Goal: Find specific page/section: Find specific page/section

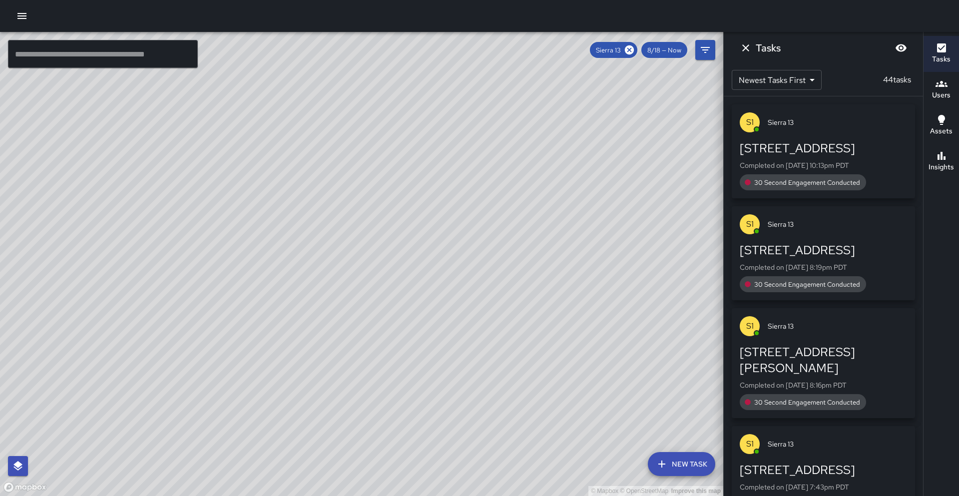
scroll to position [1316, 0]
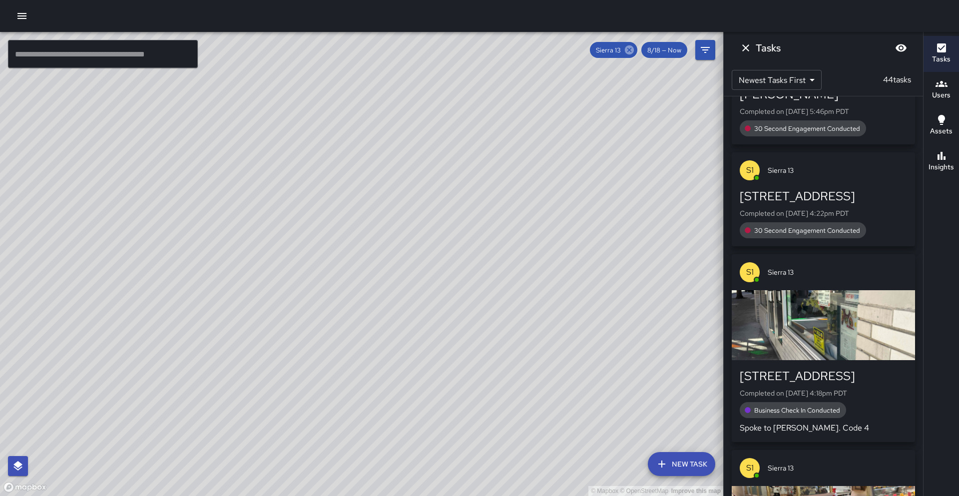
click at [631, 48] on icon at bounding box center [629, 49] width 11 height 11
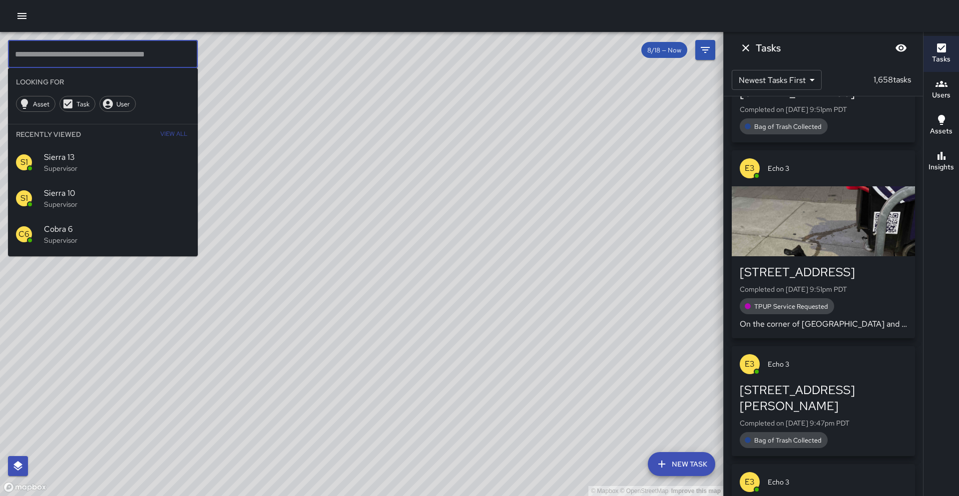
click at [88, 60] on input "text" at bounding box center [103, 54] width 190 height 28
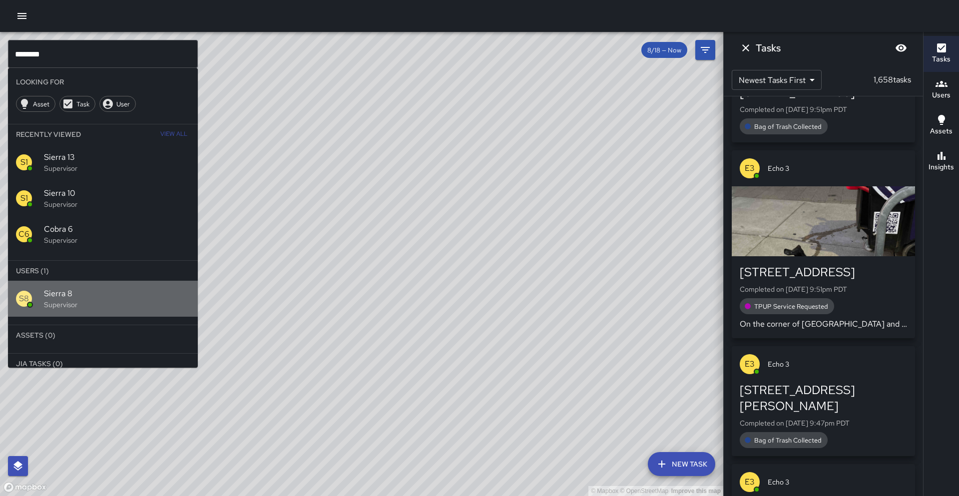
click at [111, 298] on span "Sierra 8" at bounding box center [117, 294] width 146 height 12
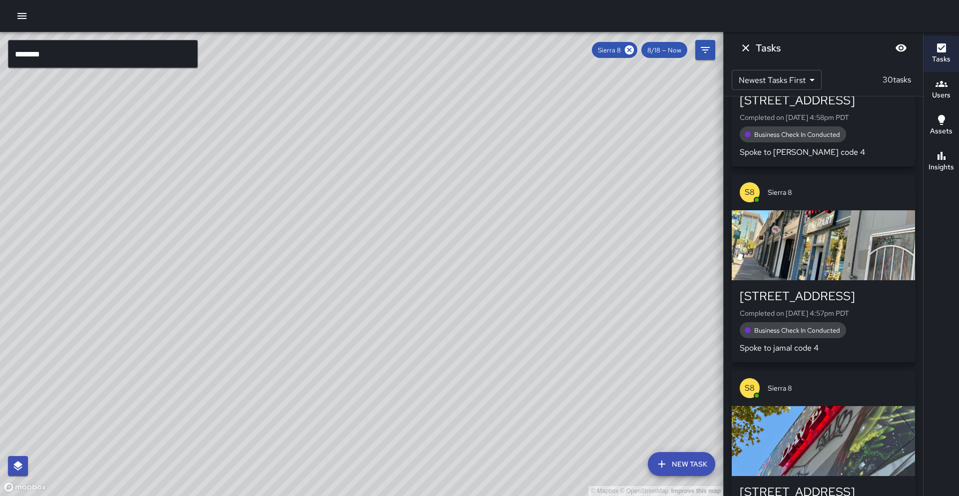
drag, startPoint x: 409, startPoint y: 244, endPoint x: 325, endPoint y: 427, distance: 201.7
click at [325, 428] on div "© Mapbox © OpenStreetMap Improve this map" at bounding box center [361, 264] width 723 height 464
drag, startPoint x: 378, startPoint y: 317, endPoint x: 353, endPoint y: 373, distance: 62.2
click at [353, 376] on div "© Mapbox © OpenStreetMap Improve this map" at bounding box center [361, 264] width 723 height 464
click at [935, 166] on h6 "Insights" at bounding box center [940, 167] width 25 height 11
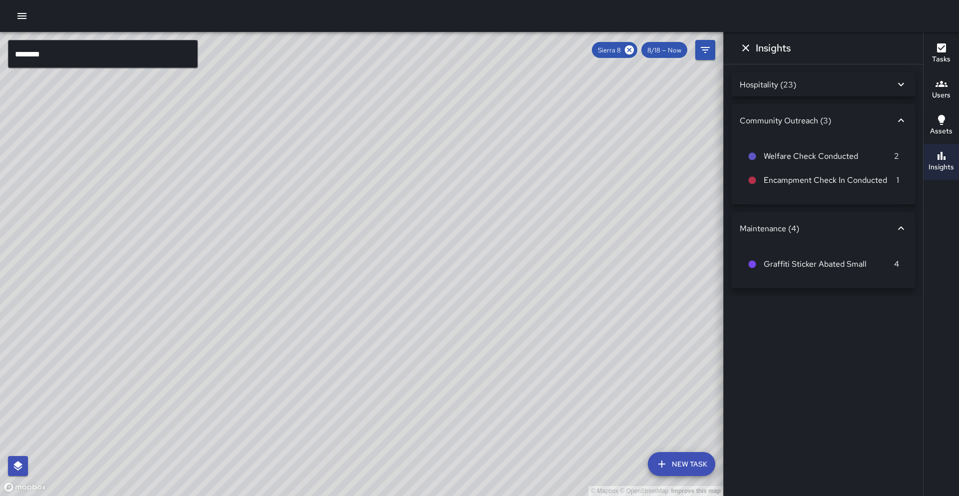
click at [891, 89] on div "Hospitality (23)" at bounding box center [816, 84] width 155 height 10
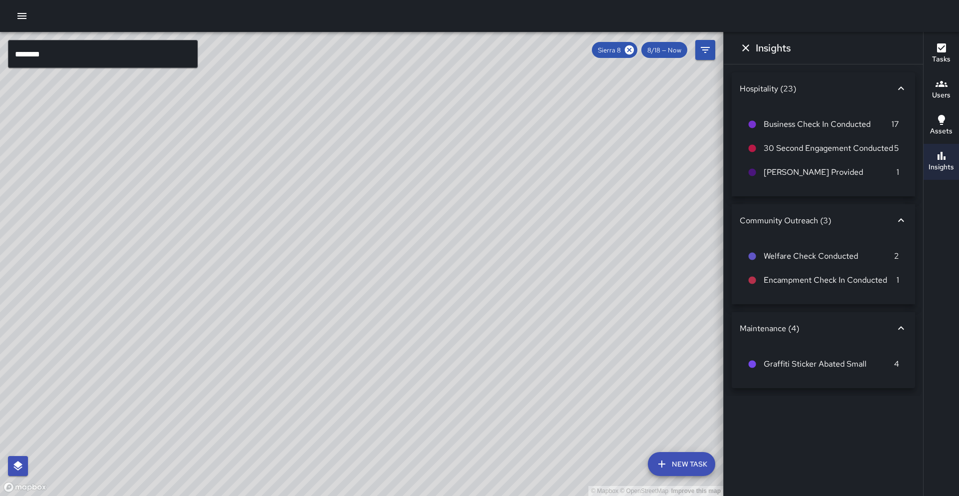
click at [948, 61] on h6 "Tasks" at bounding box center [941, 59] width 18 height 11
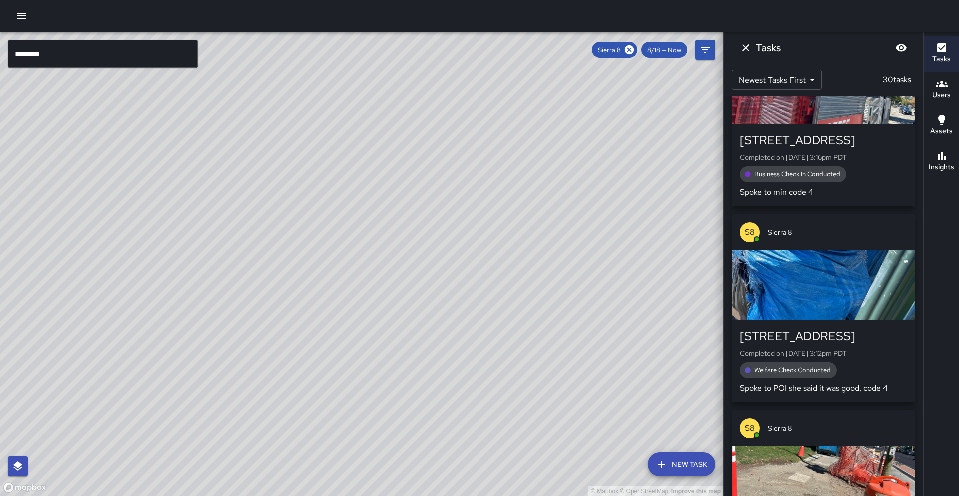
scroll to position [4824, 0]
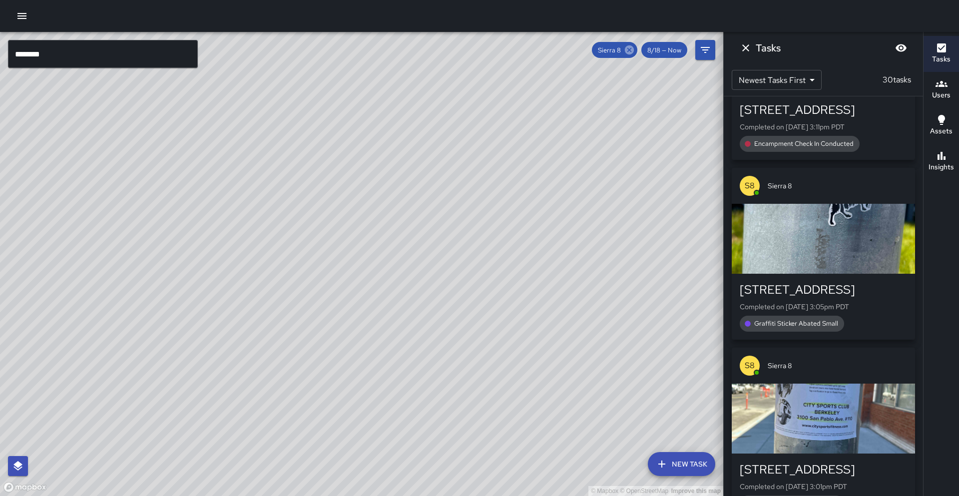
click at [630, 50] on icon at bounding box center [629, 49] width 11 height 11
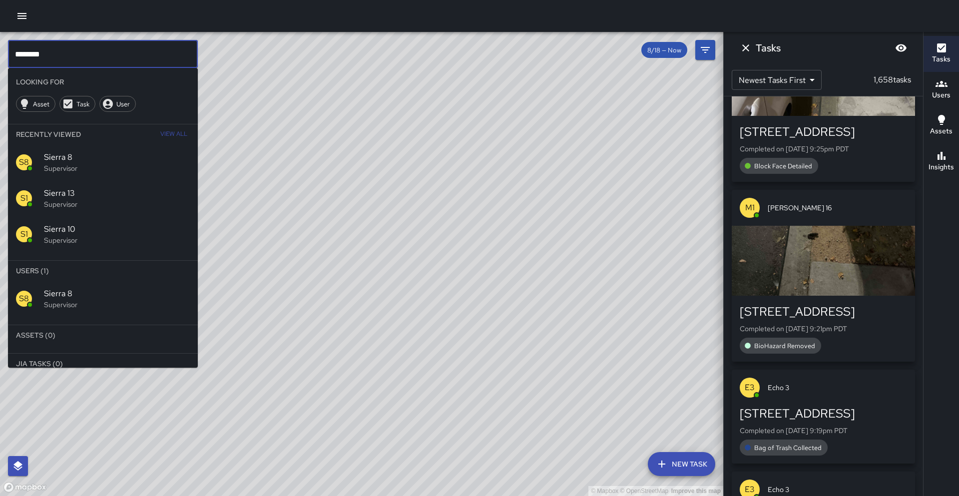
click at [69, 57] on input "********" at bounding box center [103, 54] width 190 height 28
click at [79, 301] on p "Supervisor" at bounding box center [117, 305] width 146 height 10
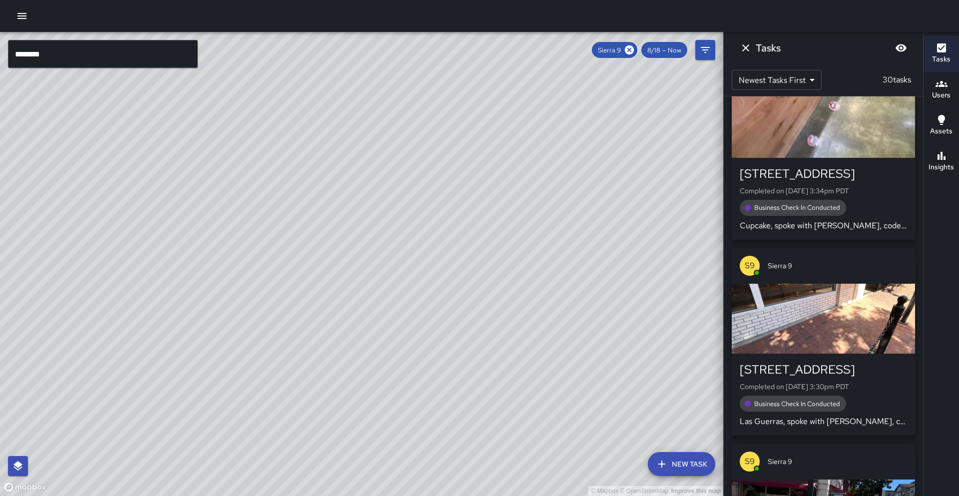
drag, startPoint x: 379, startPoint y: 289, endPoint x: 471, endPoint y: 153, distance: 164.4
click at [474, 141] on div "© Mapbox © OpenStreetMap Improve this map" at bounding box center [361, 264] width 723 height 464
click at [436, 243] on div "© Mapbox © OpenStreetMap Improve this map" at bounding box center [361, 264] width 723 height 464
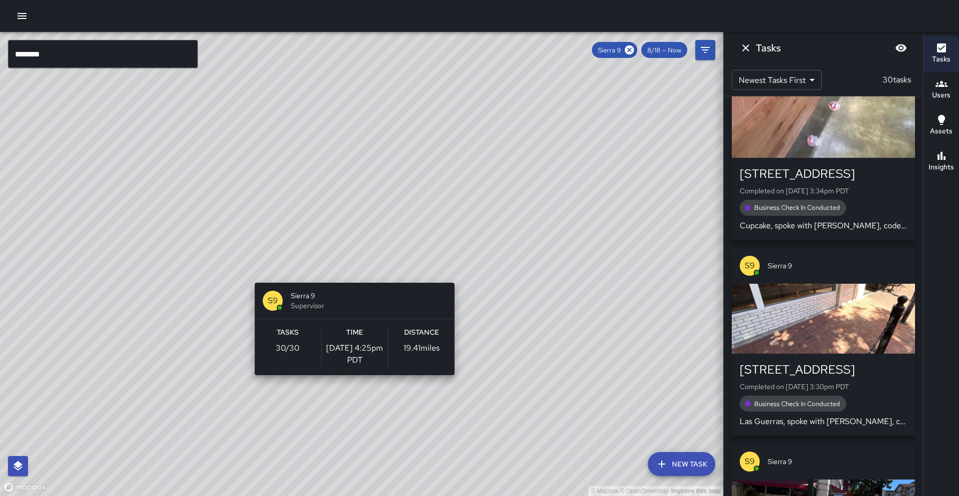
click at [351, 277] on div "© Mapbox © OpenStreetMap Improve this map S9 Sierra 9 Supervisor Tasks 30 / 30 …" at bounding box center [361, 264] width 723 height 464
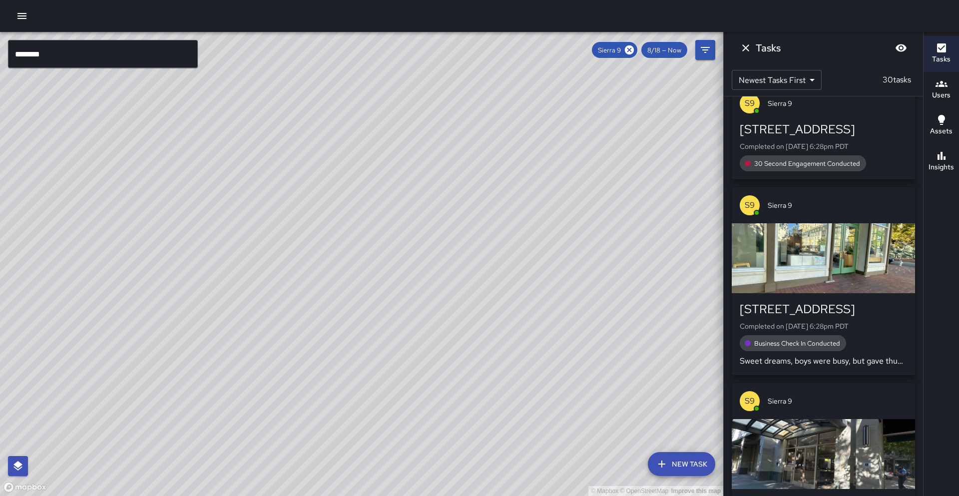
scroll to position [1933, 0]
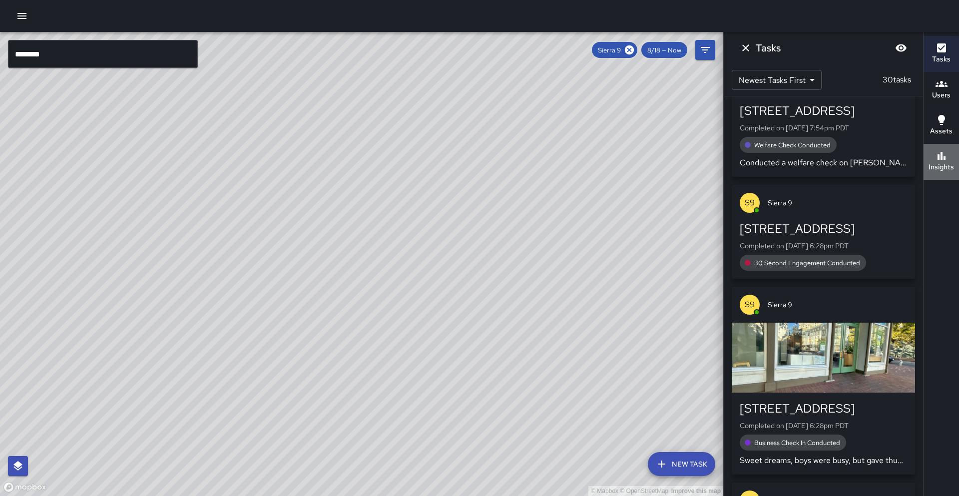
click at [940, 156] on icon "button" at bounding box center [941, 156] width 8 height 8
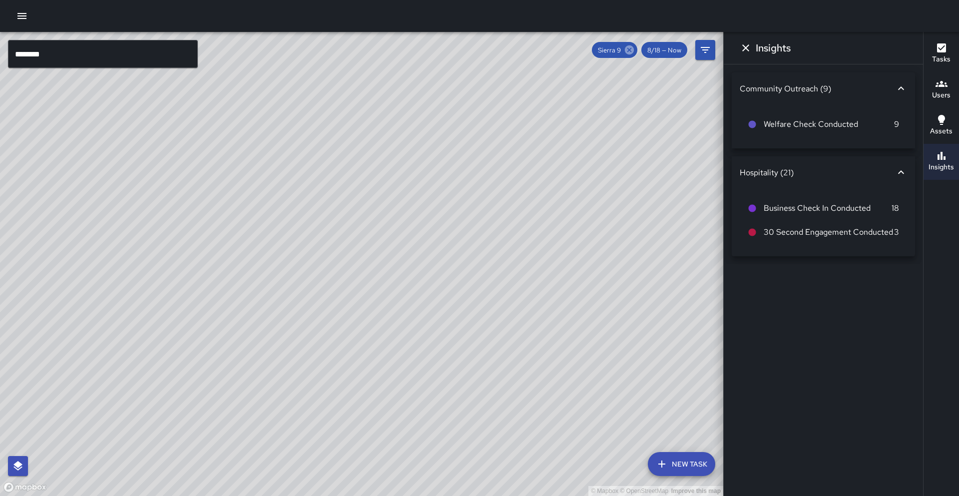
click at [624, 48] on icon at bounding box center [629, 49] width 11 height 11
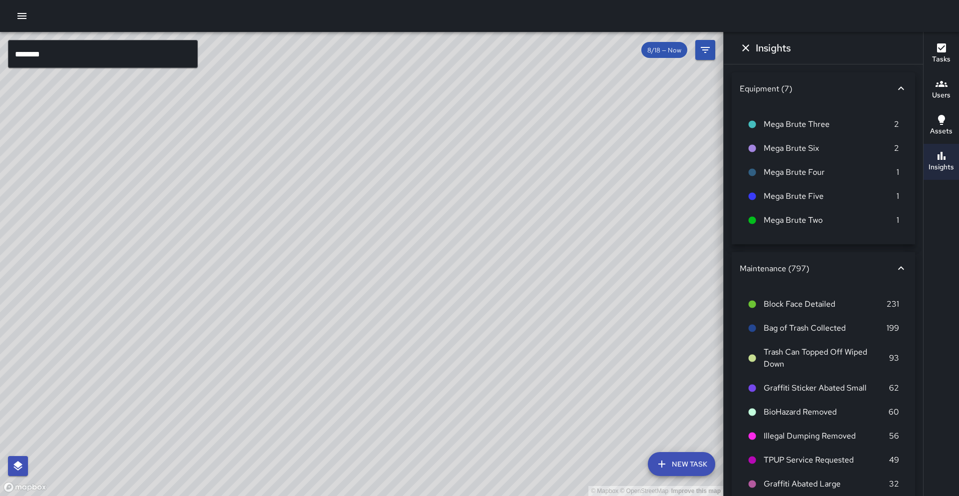
scroll to position [16177, 0]
click at [125, 55] on input "********" at bounding box center [103, 54] width 190 height 28
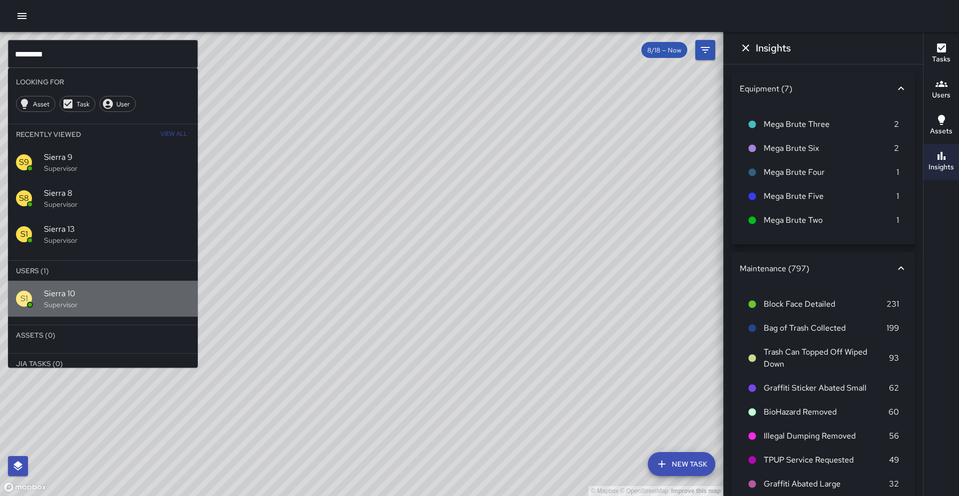
drag, startPoint x: 138, startPoint y: 308, endPoint x: 301, endPoint y: 255, distance: 171.3
click at [138, 308] on p "Supervisor" at bounding box center [117, 305] width 146 height 10
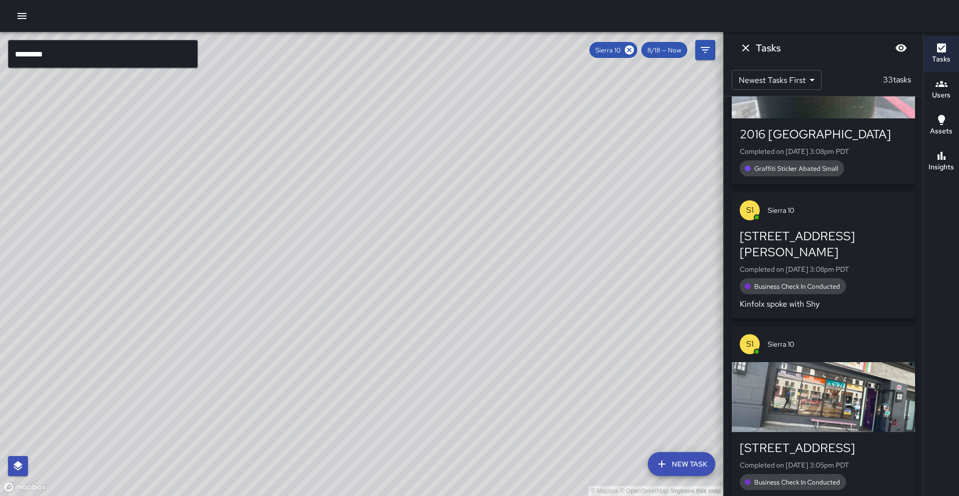
drag, startPoint x: 308, startPoint y: 361, endPoint x: 365, endPoint y: 329, distance: 65.3
click at [283, 398] on div "© Mapbox © OpenStreetMap Improve this map" at bounding box center [361, 264] width 723 height 464
drag, startPoint x: 434, startPoint y: 333, endPoint x: 458, endPoint y: 298, distance: 42.1
click at [458, 298] on div "© Mapbox © OpenStreetMap Improve this map" at bounding box center [361, 264] width 723 height 464
click at [369, 231] on div "© Mapbox © OpenStreetMap Improve this map" at bounding box center [361, 264] width 723 height 464
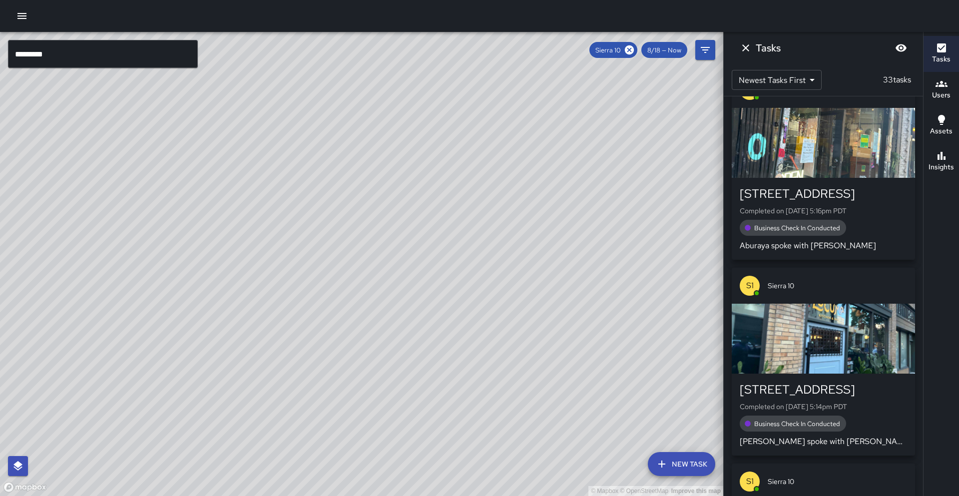
scroll to position [2359, 0]
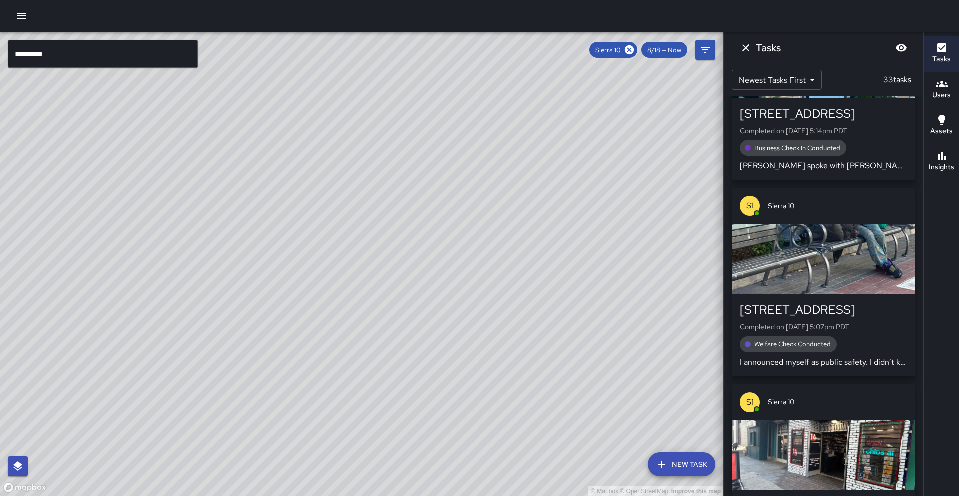
click at [827, 302] on div "[STREET_ADDRESS] Completed on [DATE] 5:07pm PDT Welfare Check Conducted I annou…" at bounding box center [822, 335] width 167 height 66
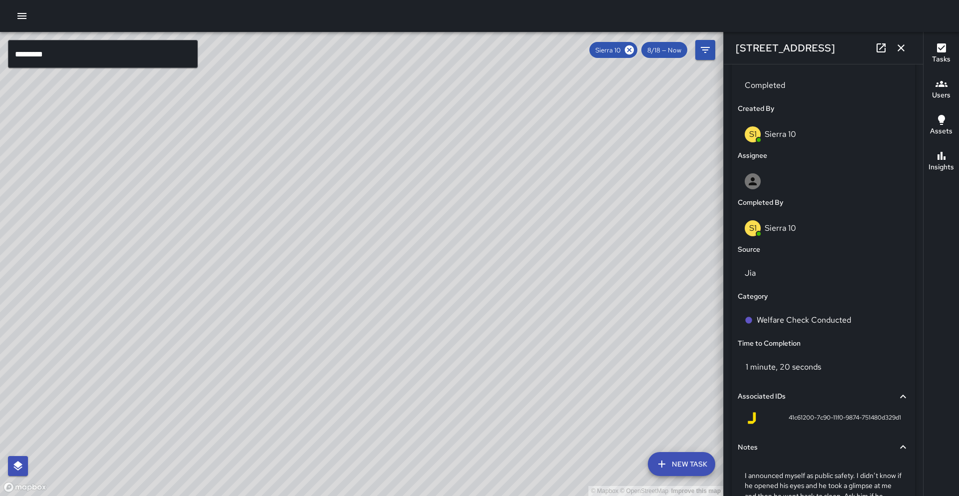
scroll to position [570, 0]
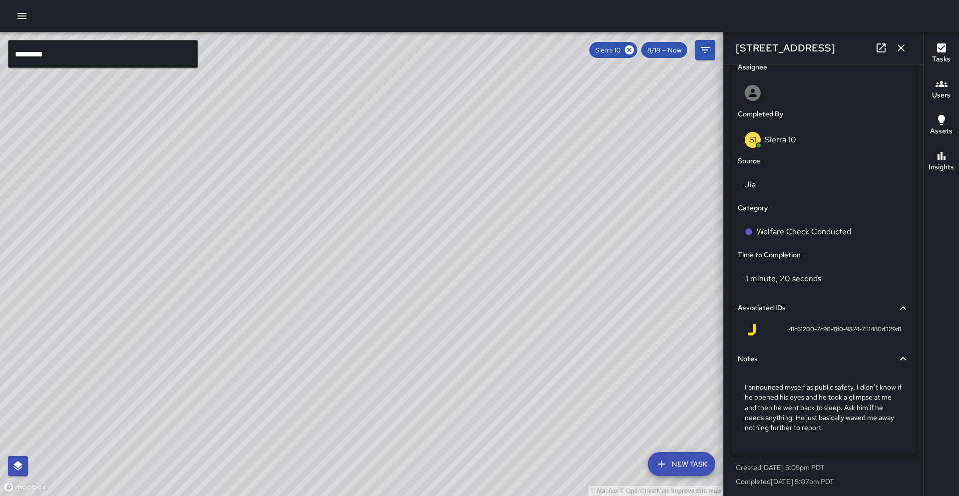
click at [945, 164] on h6 "Insights" at bounding box center [940, 167] width 25 height 11
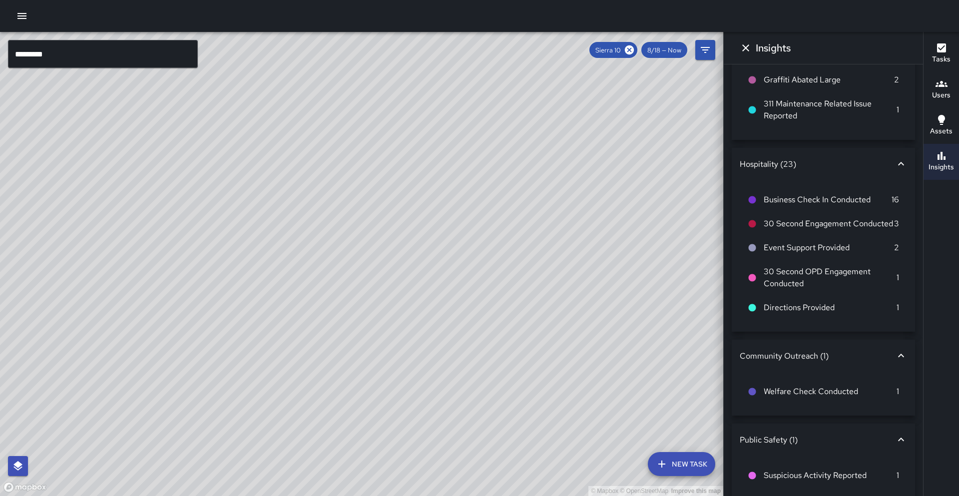
scroll to position [80, 0]
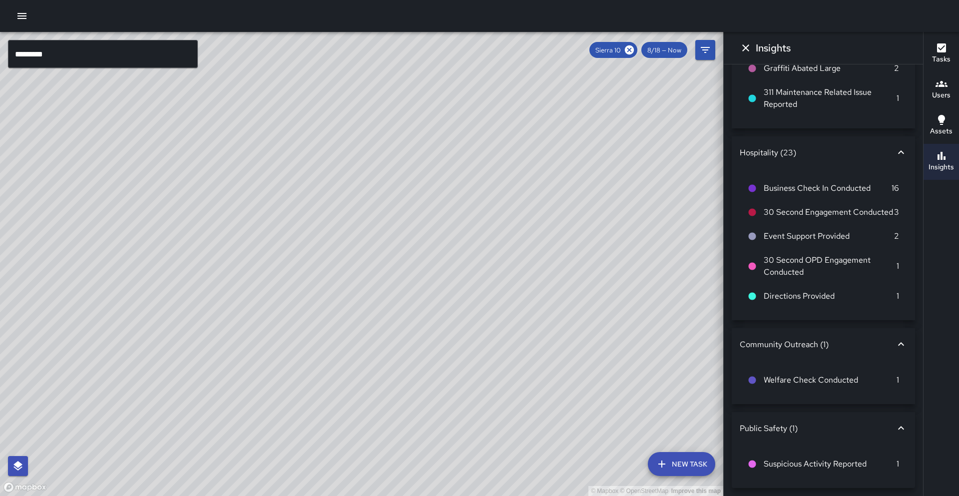
click at [832, 236] on span "Event Support Provided" at bounding box center [828, 236] width 130 height 12
click at [797, 241] on span "Event Support Provided" at bounding box center [828, 236] width 130 height 12
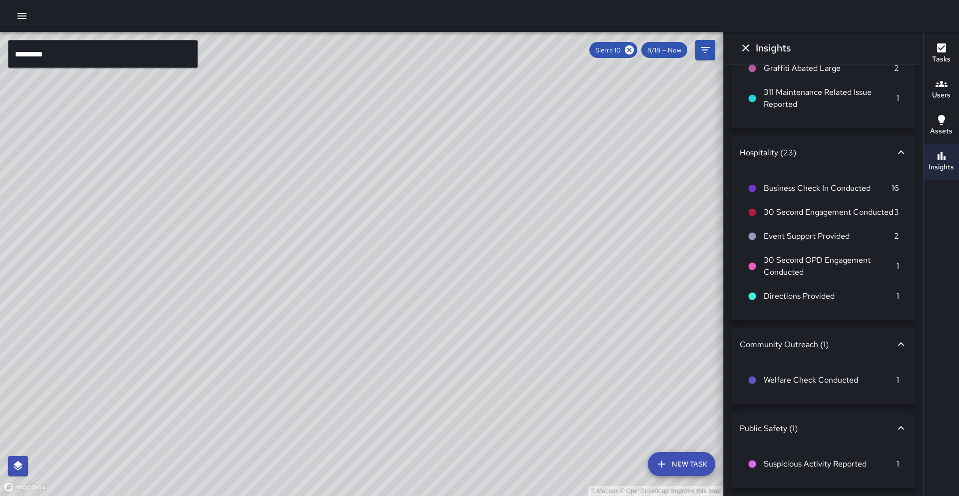
click at [628, 55] on div "Sierra 10" at bounding box center [613, 50] width 48 height 16
click at [630, 50] on icon at bounding box center [629, 49] width 11 height 11
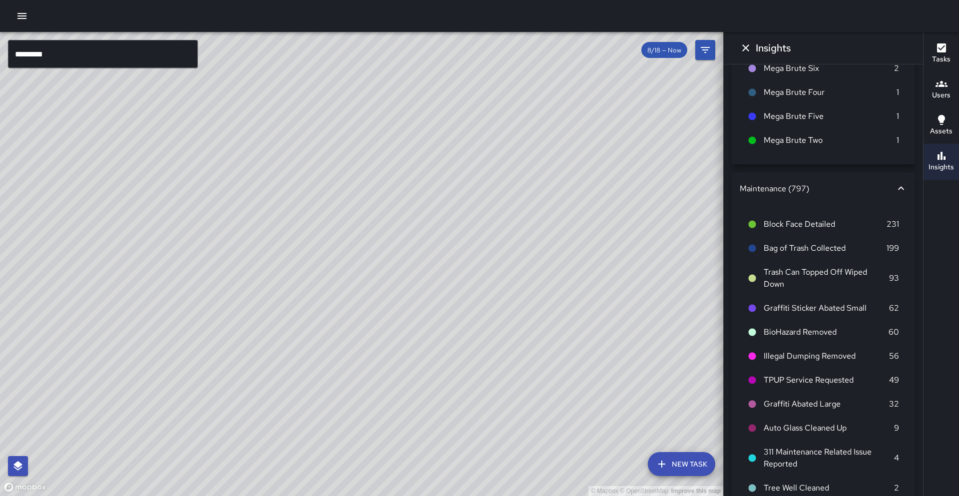
drag, startPoint x: 117, startPoint y: 37, endPoint x: 113, endPoint y: 47, distance: 10.8
click at [117, 37] on div "© Mapbox © OpenStreetMap Improve this map" at bounding box center [361, 264] width 723 height 464
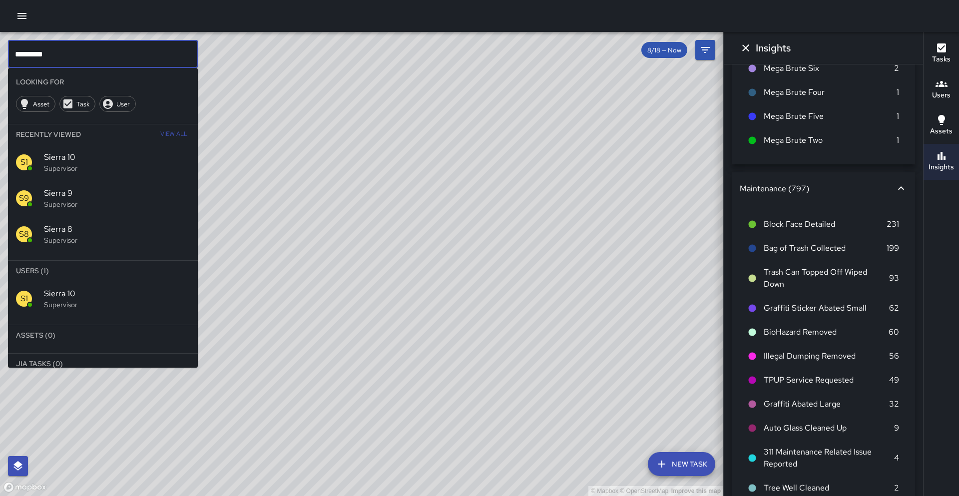
click at [109, 53] on input "*********" at bounding box center [103, 54] width 190 height 28
click at [144, 295] on span "Sierra 11" at bounding box center [117, 294] width 146 height 12
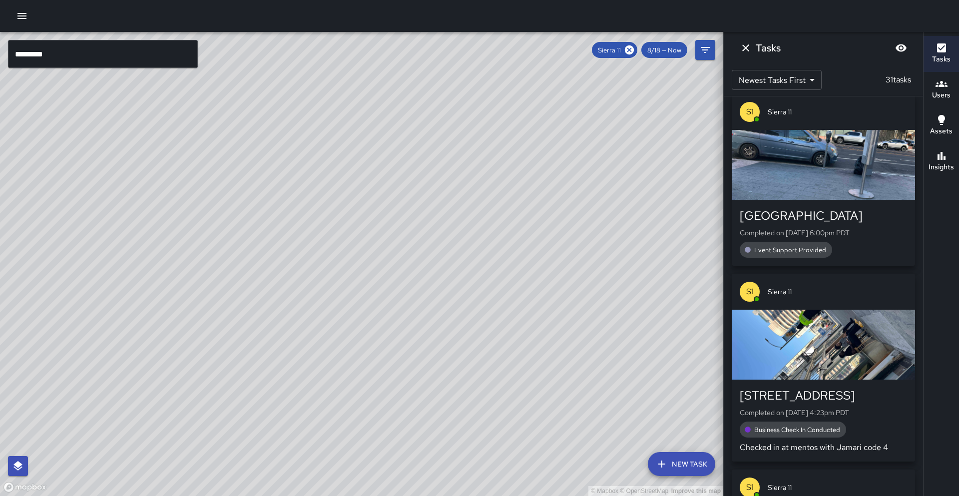
scroll to position [0, 0]
drag, startPoint x: 640, startPoint y: 324, endPoint x: 457, endPoint y: 331, distance: 183.4
click at [457, 331] on div "© Mapbox © OpenStreetMap Improve this map" at bounding box center [361, 264] width 723 height 464
click at [462, 244] on div "© Mapbox © OpenStreetMap Improve this map" at bounding box center [361, 264] width 723 height 464
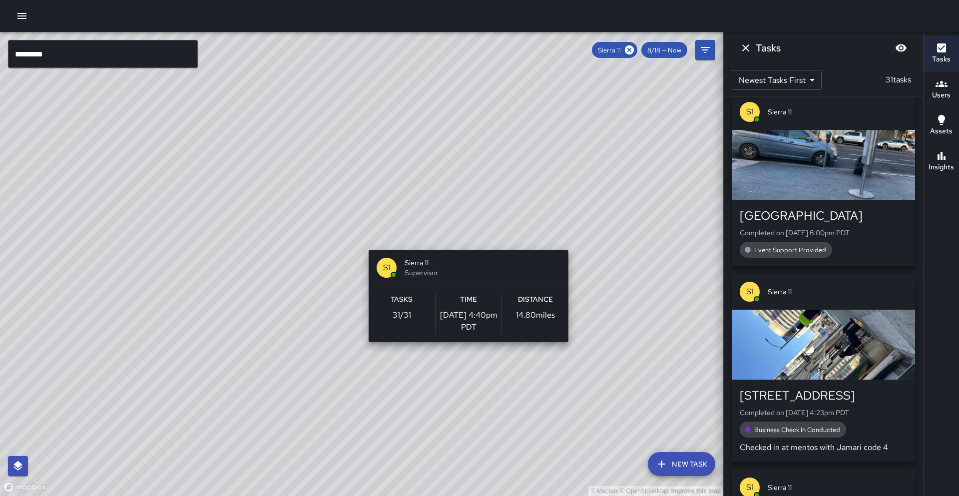
click at [464, 244] on div "© Mapbox © OpenStreetMap Improve this map S1 Sierra 11 Supervisor Tasks 31 / 31…" at bounding box center [361, 264] width 723 height 464
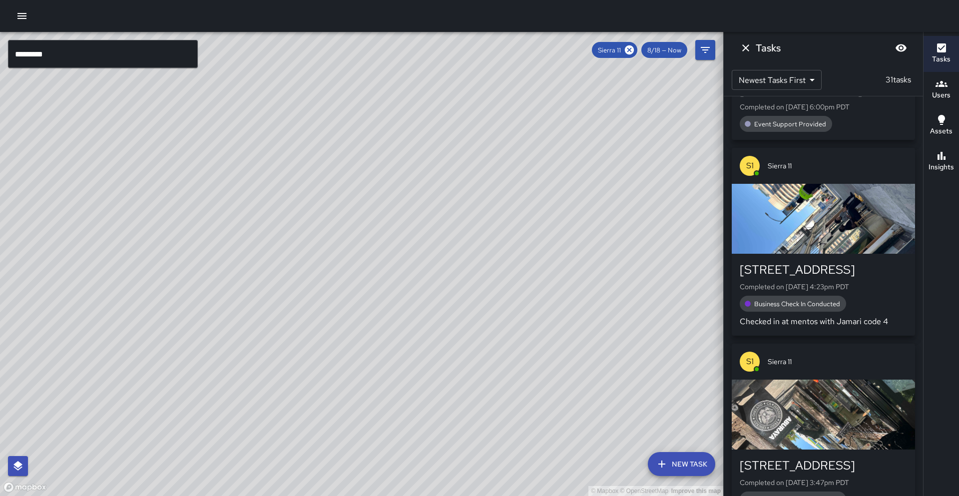
scroll to position [2189, 0]
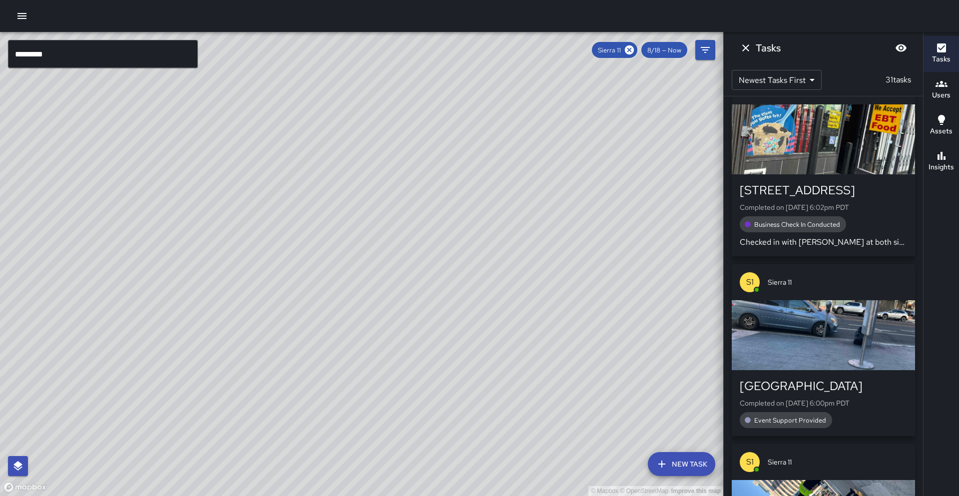
click at [944, 163] on h6 "Insights" at bounding box center [940, 167] width 25 height 11
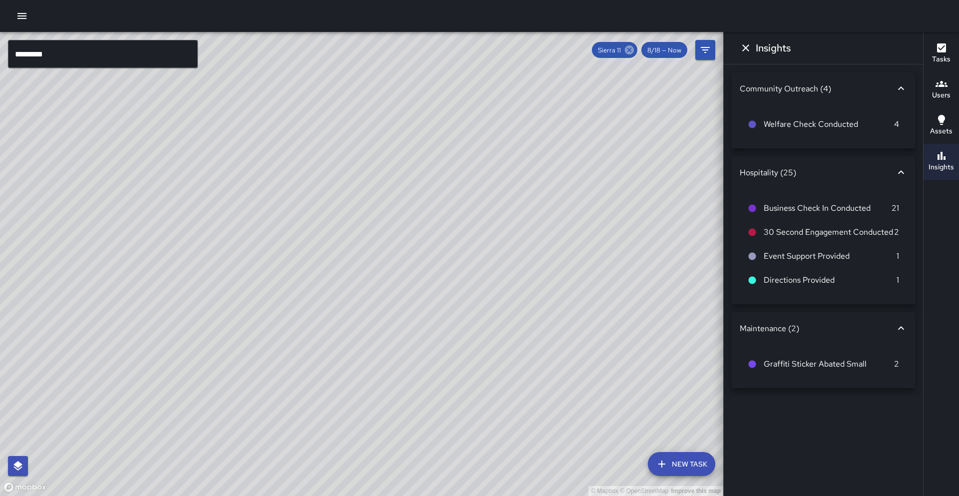
drag, startPoint x: 630, startPoint y: 45, endPoint x: 26, endPoint y: 63, distance: 603.9
click at [630, 45] on icon at bounding box center [629, 49] width 9 height 9
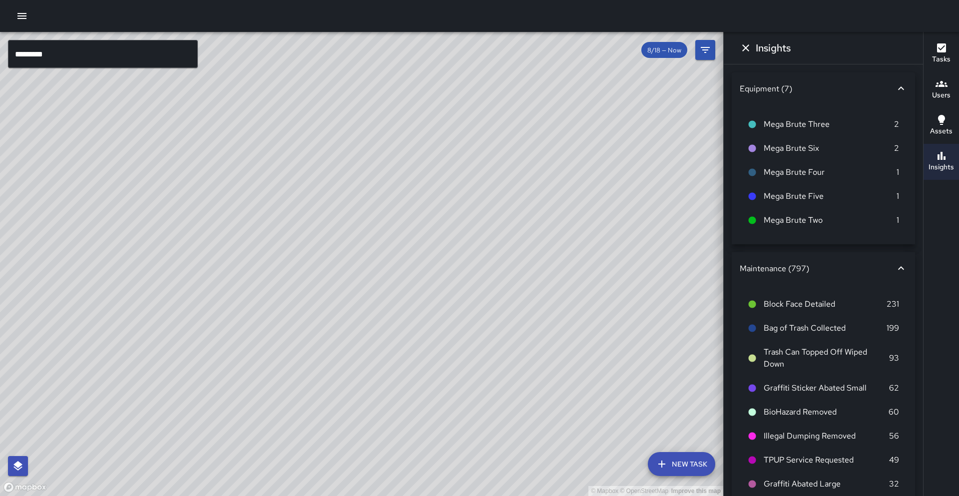
scroll to position [27188, 0]
click at [78, 52] on input "*********" at bounding box center [103, 54] width 190 height 28
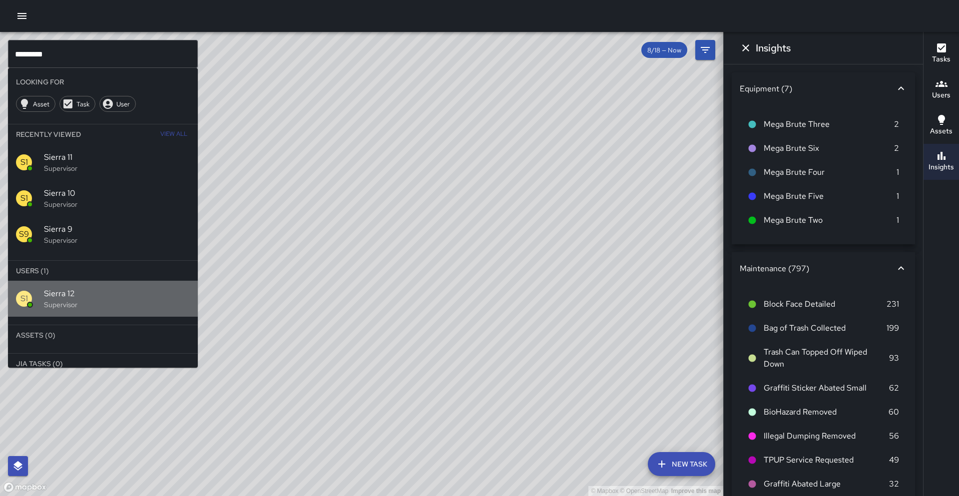
click at [135, 296] on span "Sierra 12" at bounding box center [117, 294] width 146 height 12
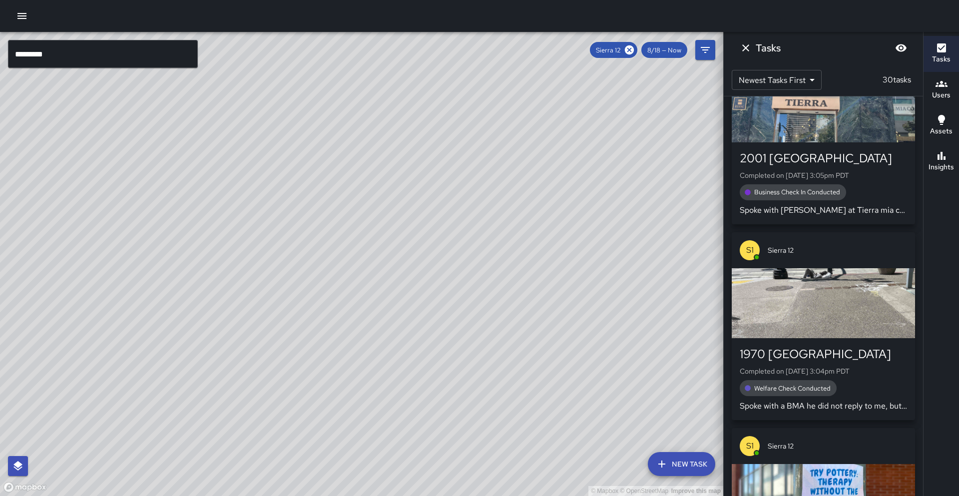
drag, startPoint x: 555, startPoint y: 245, endPoint x: 454, endPoint y: 290, distance: 110.6
click at [410, 352] on div "© Mapbox © OpenStreetMap Improve this map" at bounding box center [361, 264] width 723 height 464
drag, startPoint x: 467, startPoint y: 279, endPoint x: 442, endPoint y: 351, distance: 76.0
click at [442, 351] on div "© Mapbox © OpenStreetMap Improve this map" at bounding box center [361, 264] width 723 height 464
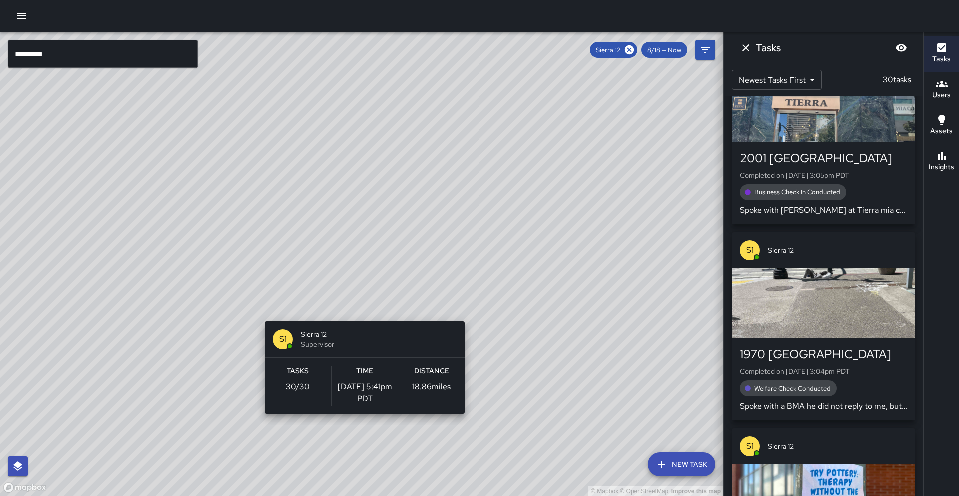
click at [361, 315] on div "© Mapbox © OpenStreetMap Improve this map S1 Sierra 12 Supervisor Tasks 30 / 30…" at bounding box center [361, 264] width 723 height 464
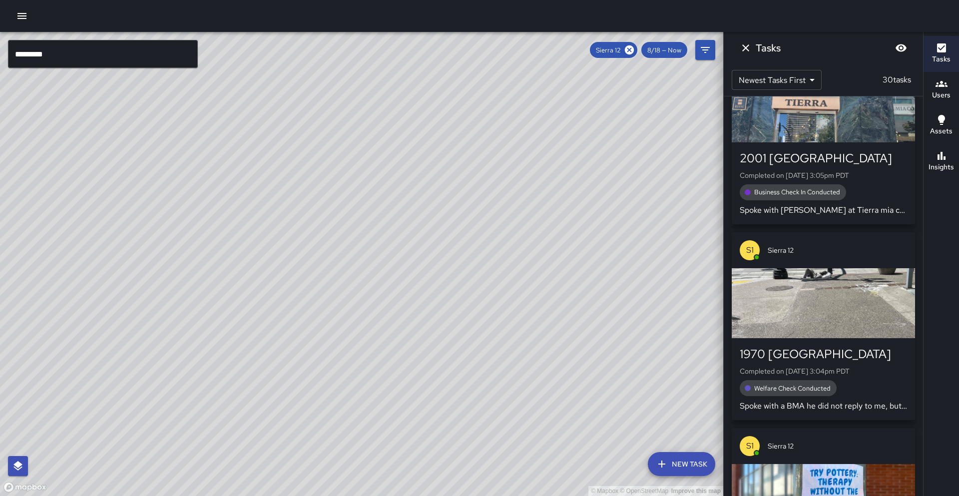
click at [857, 380] on div "Welfare Check Conducted" at bounding box center [822, 388] width 167 height 16
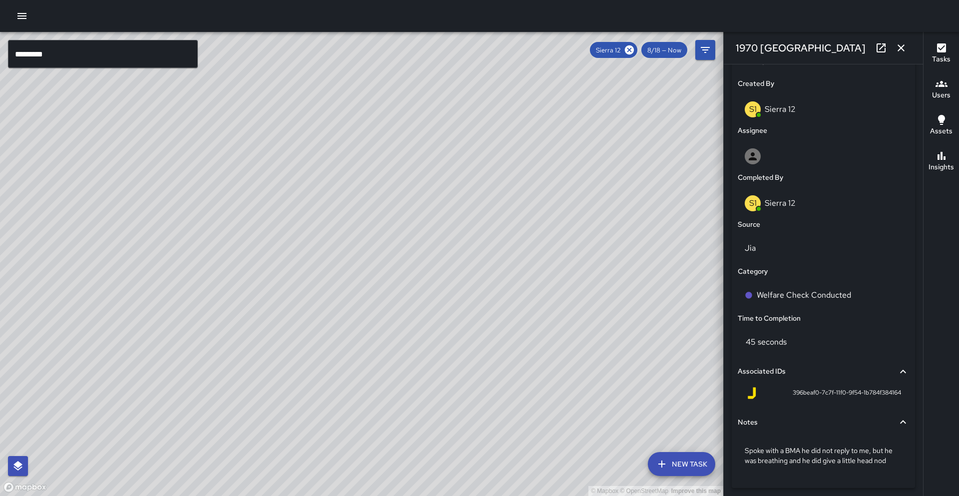
scroll to position [546, 0]
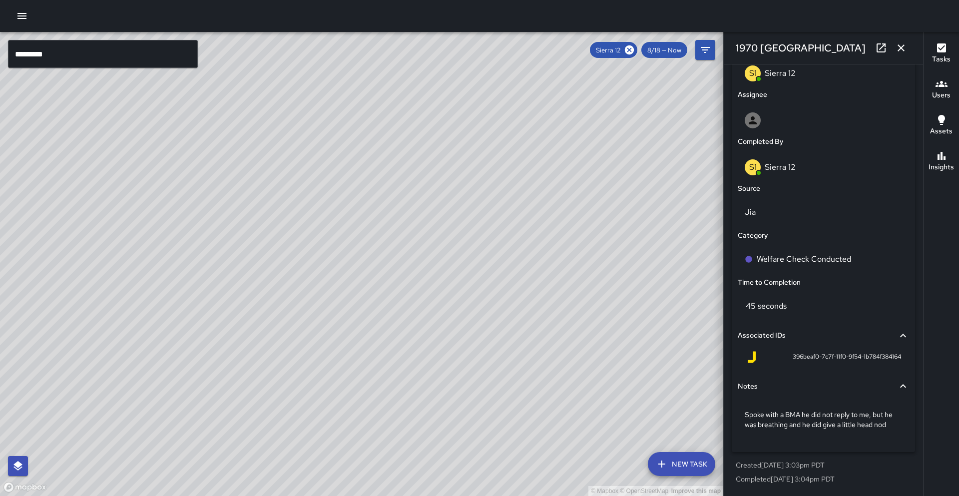
click at [900, 45] on icon "button" at bounding box center [901, 48] width 12 height 12
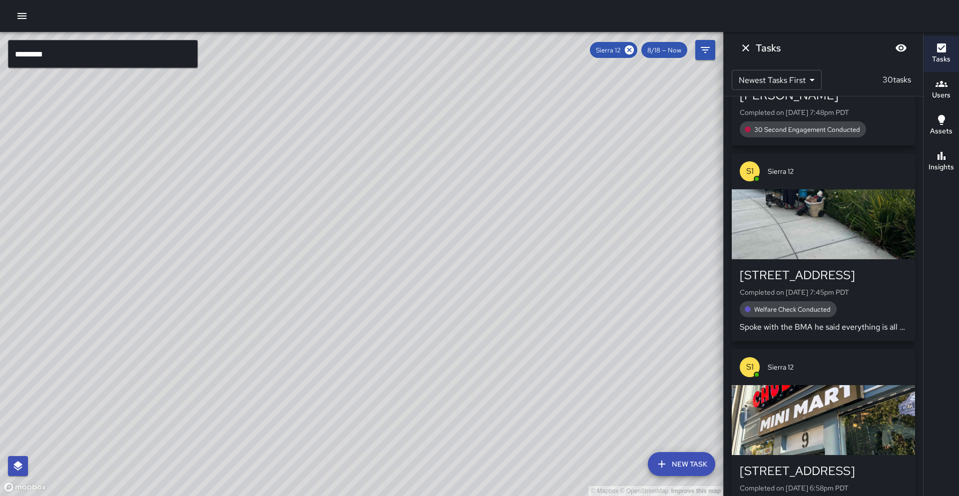
scroll to position [0, 0]
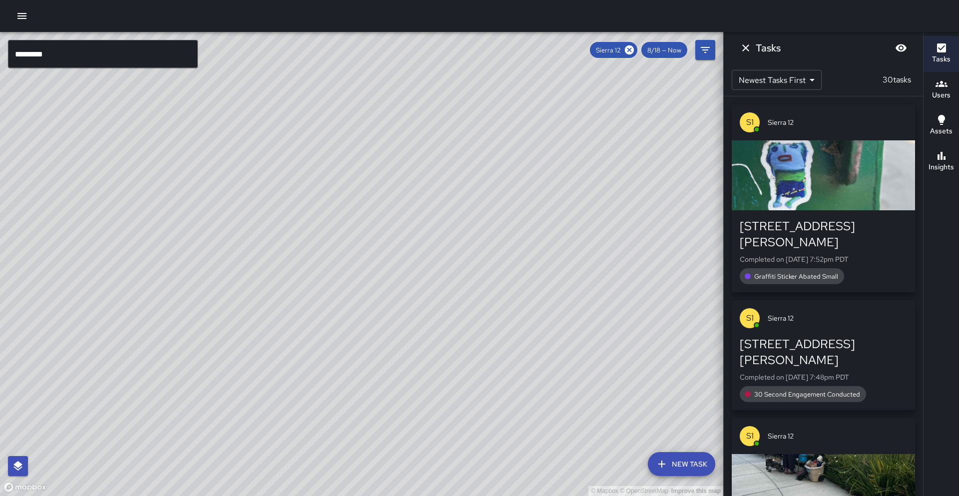
click at [953, 150] on div "Insights" at bounding box center [940, 161] width 25 height 23
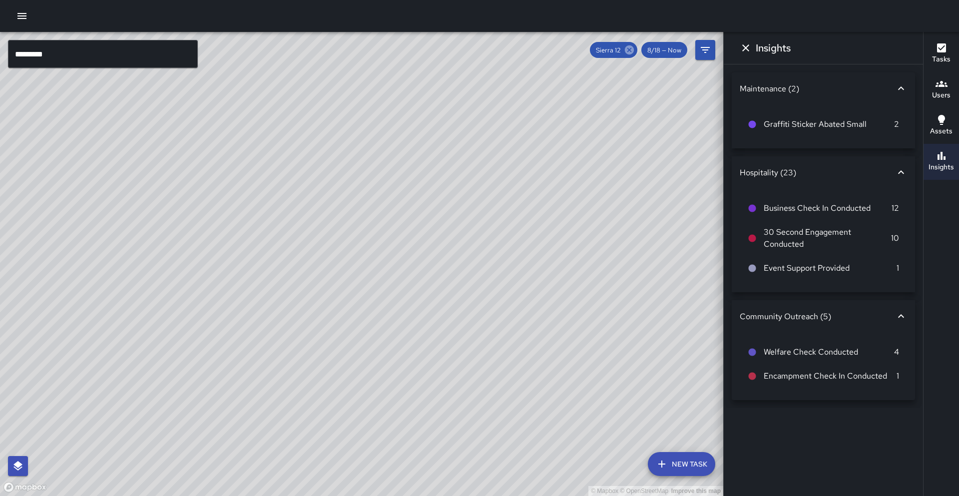
click at [629, 49] on icon at bounding box center [629, 49] width 11 height 11
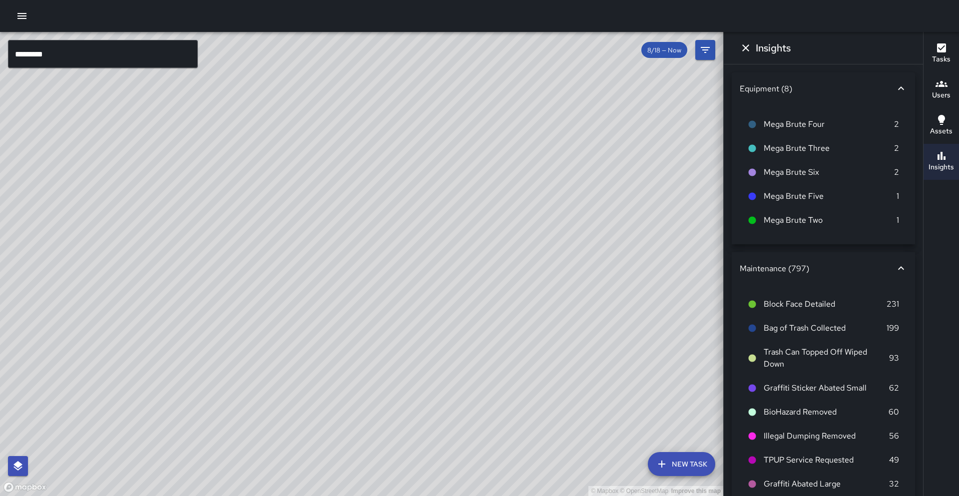
click at [72, 62] on input "*********" at bounding box center [103, 54] width 190 height 28
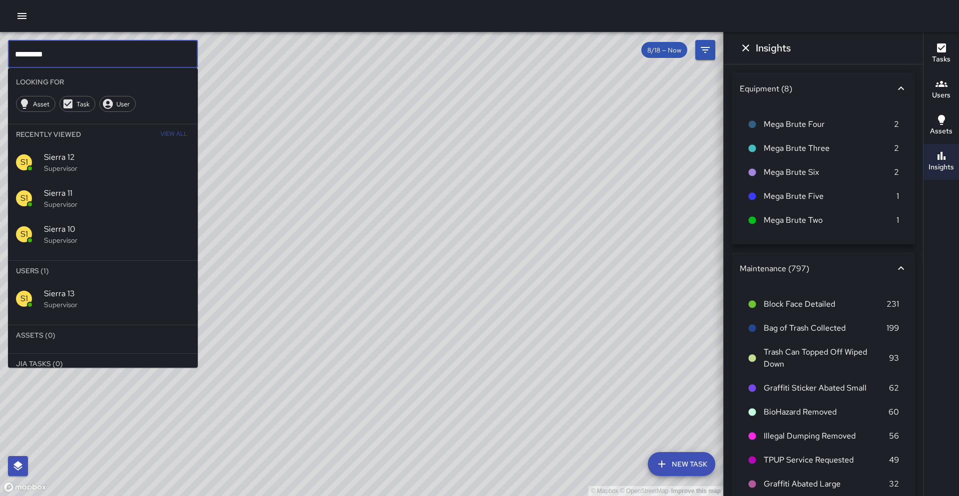
click at [132, 277] on li "Users (1)" at bounding box center [103, 271] width 190 height 20
click at [129, 286] on div "S1 Sierra 13 Supervisor" at bounding box center [103, 299] width 190 height 36
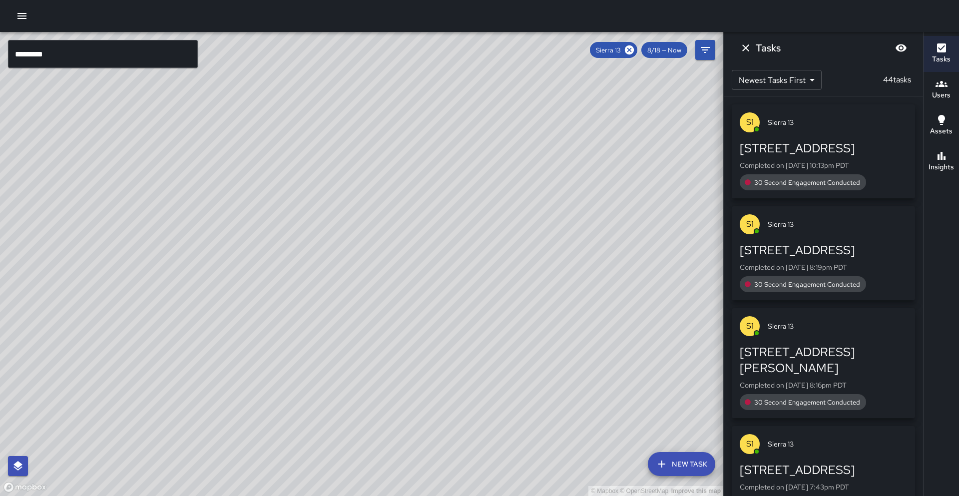
drag, startPoint x: 366, startPoint y: 315, endPoint x: 367, endPoint y: 254, distance: 60.9
click at [369, 251] on div "© Mapbox © OpenStreetMap Improve this map" at bounding box center [361, 264] width 723 height 464
drag, startPoint x: 348, startPoint y: 292, endPoint x: 422, endPoint y: 237, distance: 92.8
click at [427, 199] on div "© Mapbox © OpenStreetMap Improve this map" at bounding box center [361, 264] width 723 height 464
drag, startPoint x: 390, startPoint y: 330, endPoint x: 447, endPoint y: 245, distance: 102.5
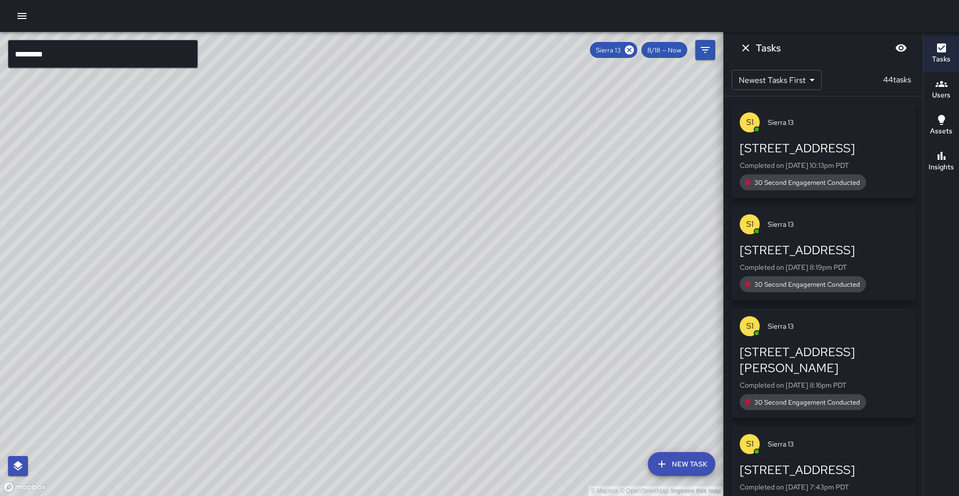
click at [447, 245] on div "© Mapbox © OpenStreetMap Improve this map" at bounding box center [361, 264] width 723 height 464
drag, startPoint x: 416, startPoint y: 329, endPoint x: 427, endPoint y: 278, distance: 52.2
click at [427, 278] on div "© Mapbox © OpenStreetMap Improve this map" at bounding box center [361, 264] width 723 height 464
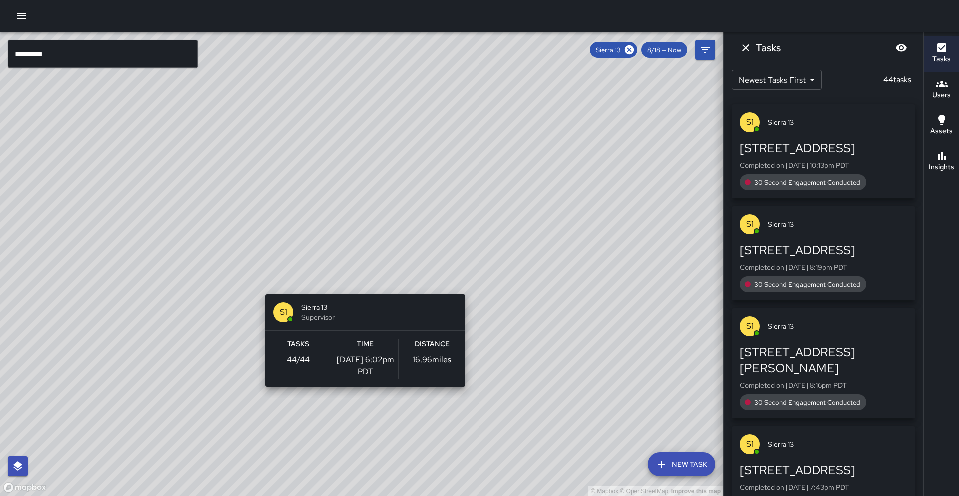
click at [361, 288] on div "© Mapbox © OpenStreetMap Improve this map S1 Sierra 13 Supervisor Tasks 44 / 44…" at bounding box center [361, 264] width 723 height 464
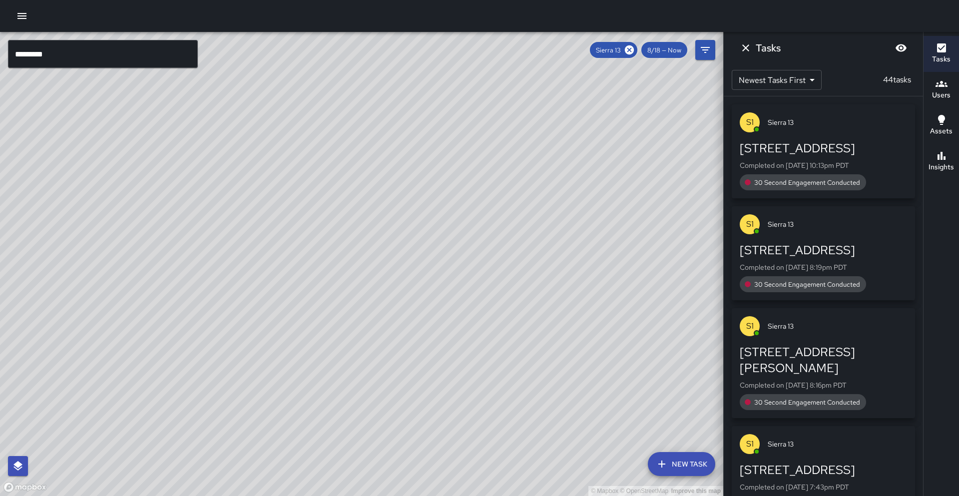
click at [943, 169] on h6 "Insights" at bounding box center [940, 167] width 25 height 11
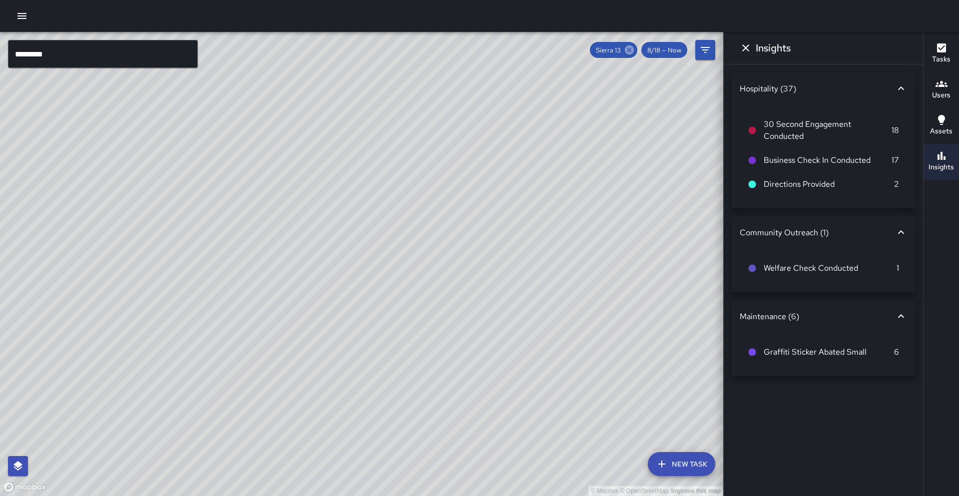
click at [631, 51] on icon at bounding box center [629, 49] width 11 height 11
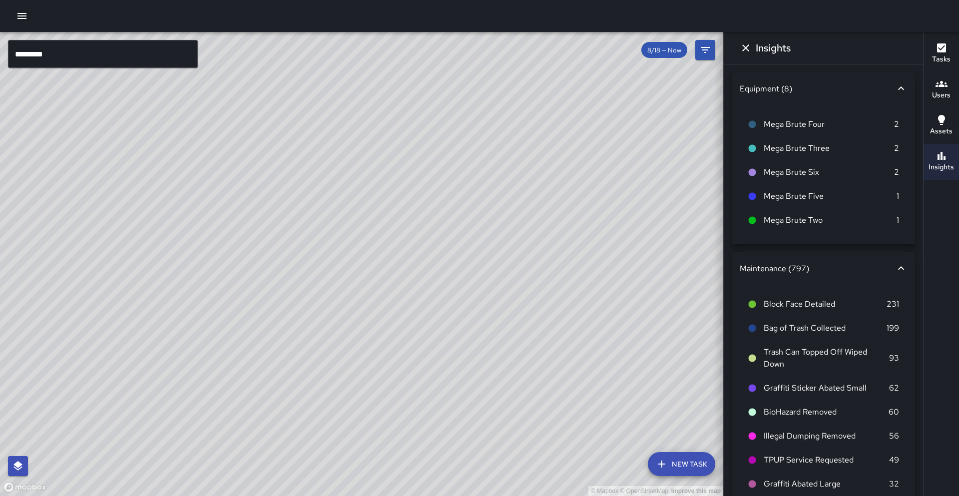
click at [75, 59] on input "*********" at bounding box center [103, 54] width 190 height 28
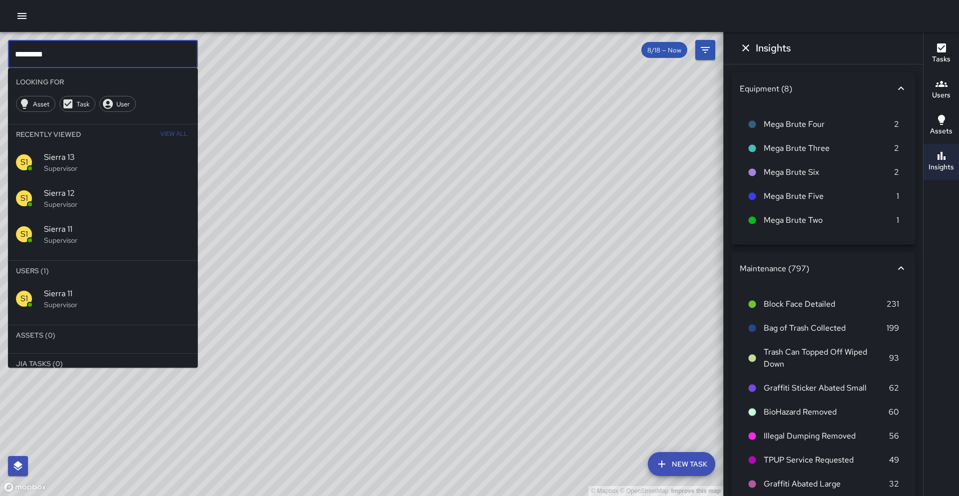
click at [128, 294] on span "Sierra 11" at bounding box center [117, 294] width 146 height 12
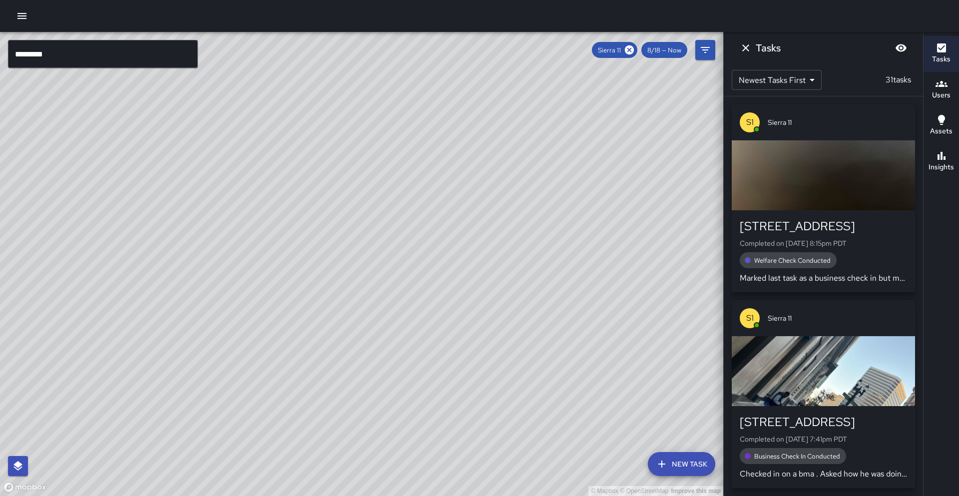
drag, startPoint x: 572, startPoint y: 286, endPoint x: 380, endPoint y: 465, distance: 262.1
click at [413, 494] on div "© Mapbox © OpenStreetMap Improve this map" at bounding box center [361, 264] width 723 height 464
click at [630, 51] on icon at bounding box center [629, 49] width 9 height 9
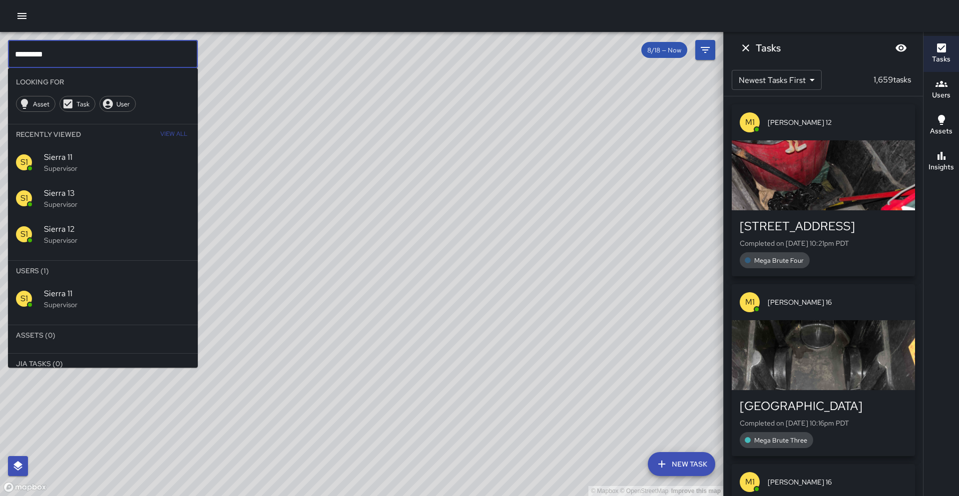
click at [86, 57] on input "*********" at bounding box center [103, 54] width 190 height 28
type input "********"
click at [76, 298] on span "Sierra 8" at bounding box center [117, 294] width 146 height 12
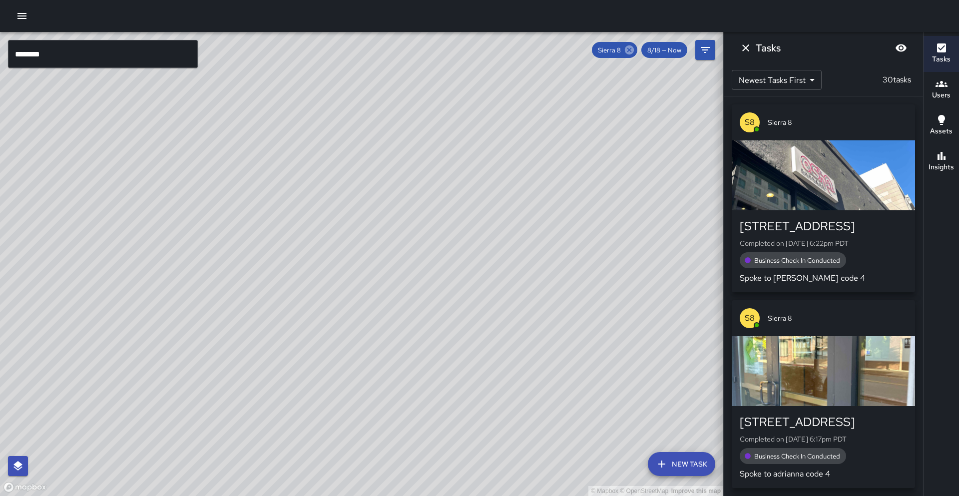
click at [630, 49] on icon at bounding box center [629, 49] width 11 height 11
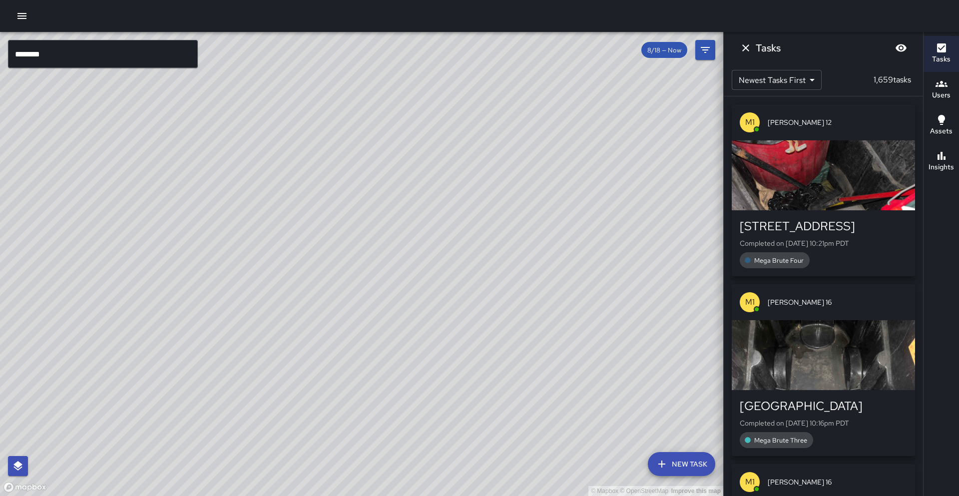
drag, startPoint x: 560, startPoint y: 259, endPoint x: 573, endPoint y: 215, distance: 45.3
click at [573, 215] on div "© Mapbox © OpenStreetMap Improve this map" at bounding box center [361, 264] width 723 height 464
drag, startPoint x: 550, startPoint y: 307, endPoint x: 480, endPoint y: 289, distance: 71.8
click at [480, 288] on div "© Mapbox © OpenStreetMap Improve this map" at bounding box center [361, 264] width 723 height 464
drag, startPoint x: 523, startPoint y: 289, endPoint x: 478, endPoint y: 300, distance: 46.1
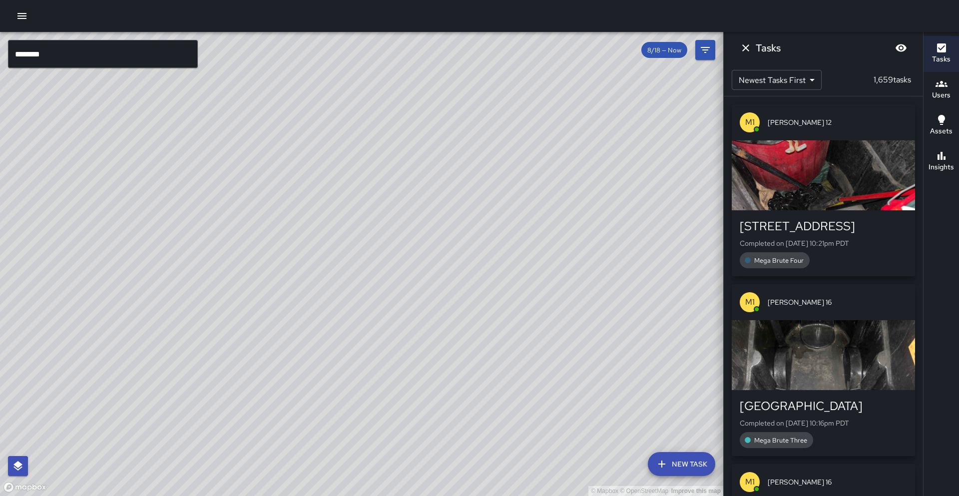
click at [478, 300] on div "© Mapbox © OpenStreetMap Improve this map" at bounding box center [361, 264] width 723 height 464
